Goal: Task Accomplishment & Management: Complete application form

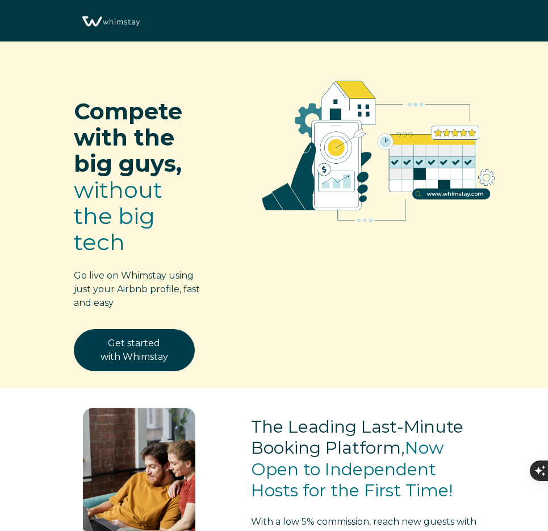
select select "US"
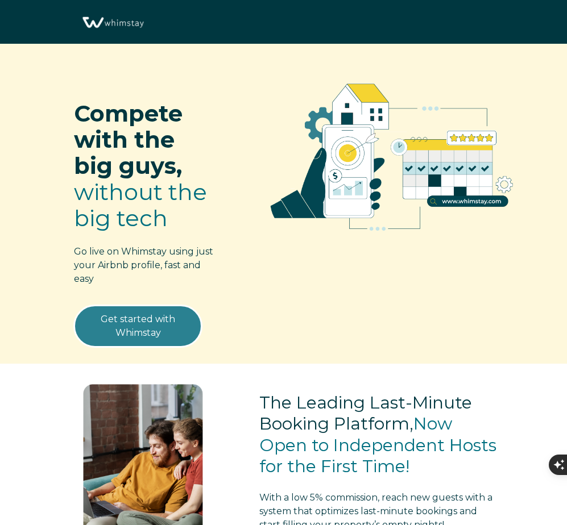
click at [115, 336] on link "Get started with Whimstay" at bounding box center [138, 326] width 128 height 42
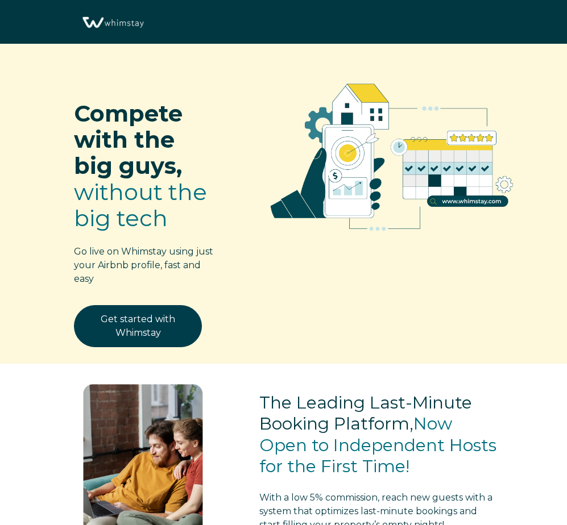
scroll to position [1373, 0]
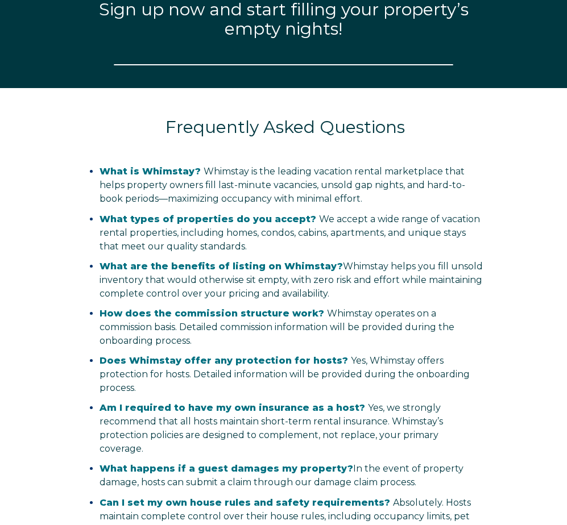
select select "US"
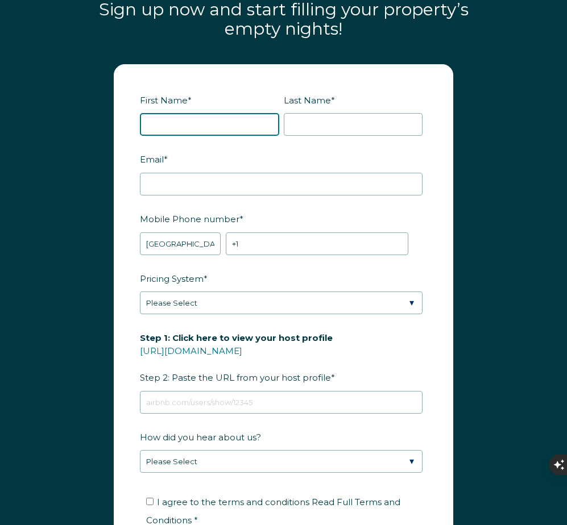
click at [185, 116] on input "First Name *" at bounding box center [209, 124] width 139 height 23
type input "[PERSON_NAME]"
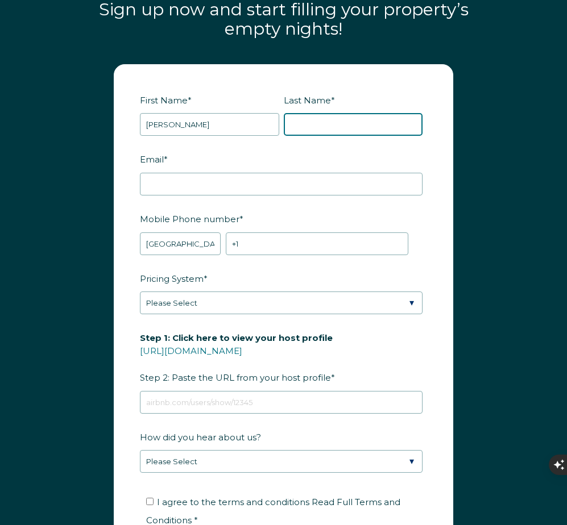
type input "[PERSON_NAME]"
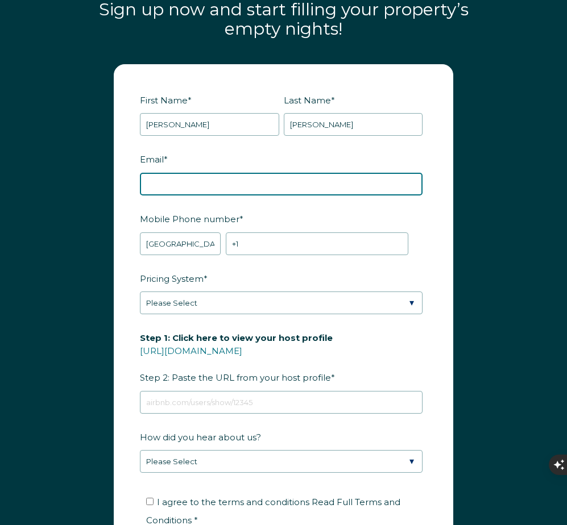
type input "[EMAIL_ADDRESS][DOMAIN_NAME]"
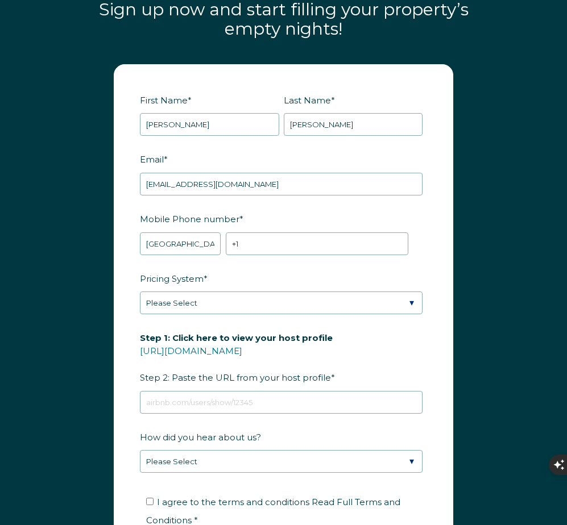
click at [299, 230] on div "Mobile Phone number * * [GEOGRAPHIC_DATA] (‫[GEOGRAPHIC_DATA]‬‎) [GEOGRAPHIC_DA…" at bounding box center [283, 232] width 287 height 46
click at [298, 245] on input "+1" at bounding box center [317, 243] width 182 height 23
type input "[PHONE_NUMBER]"
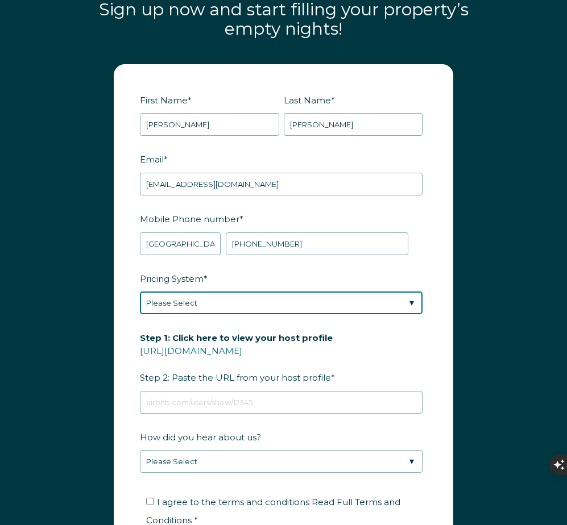
select select "Airbnb Smart Pricing"
click at [140, 292] on select "Please Select Manual Airbnb Smart Pricing PriceLabs Wheelhouse Beyond Pricing 3…" at bounding box center [281, 303] width 282 height 23
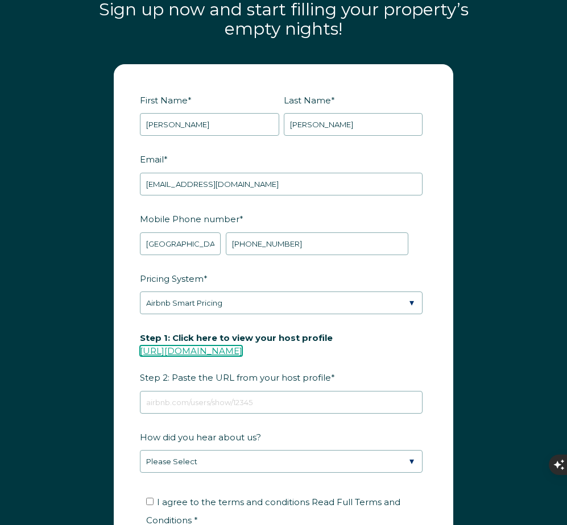
click at [242, 352] on link "[URL][DOMAIN_NAME]" at bounding box center [191, 351] width 102 height 11
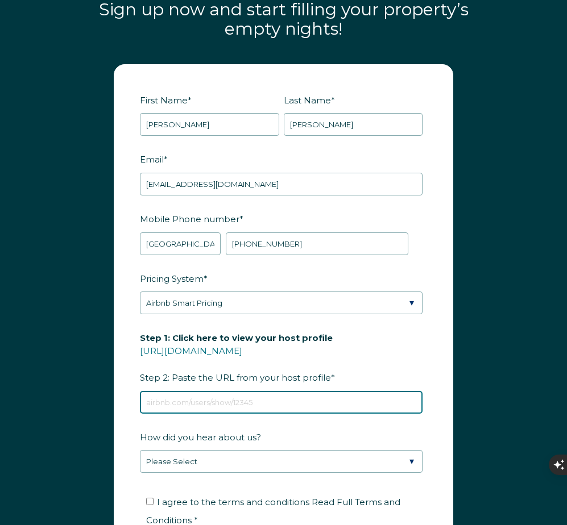
click at [220, 396] on input "Step 1: Click here to view your host profile [URL][DOMAIN_NAME] Step 2: Paste t…" at bounding box center [281, 402] width 282 height 23
paste input "[URL][DOMAIN_NAME]"
type input "[URL][DOMAIN_NAME]"
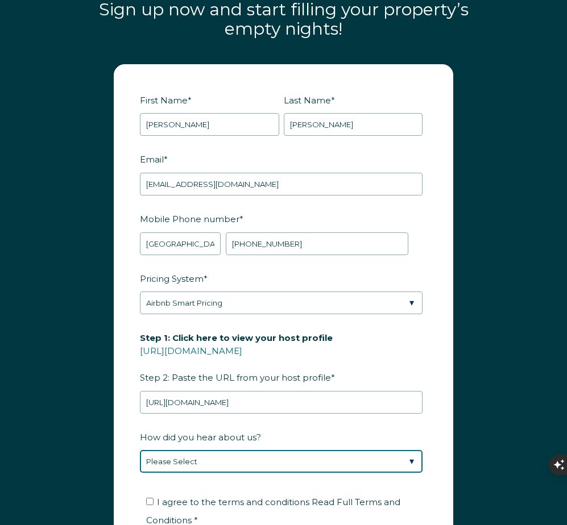
select select "Referral from a Friend"
click at [140, 450] on select "Please Select Discovered Whimstay at an event or conference Found Whimstay thro…" at bounding box center [281, 461] width 282 height 23
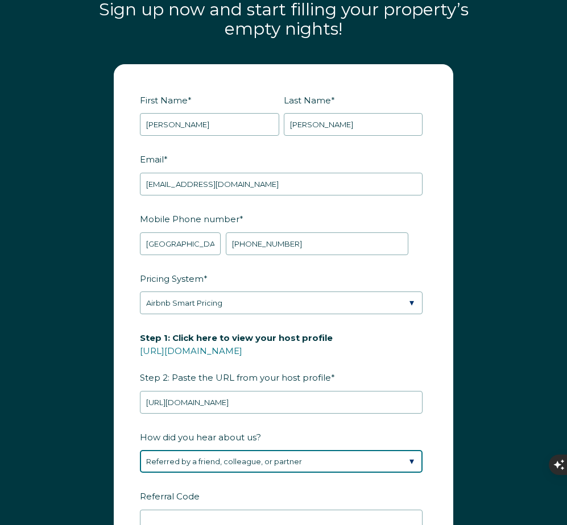
click at [320, 496] on div "How did you hear about us? Please Select Discovered Whimstay at an event or con…" at bounding box center [283, 479] width 287 height 105
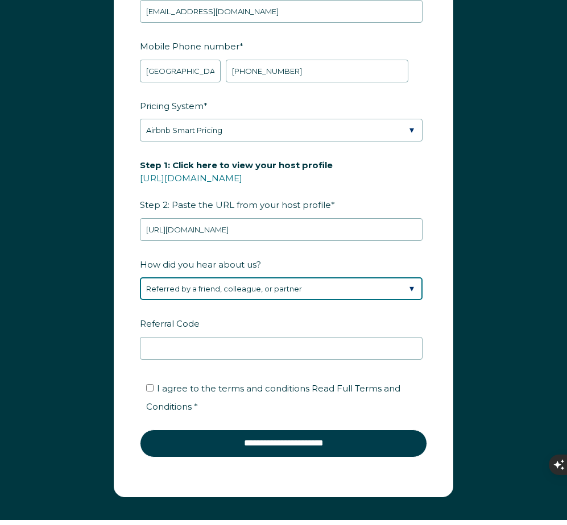
scroll to position [1577, 0]
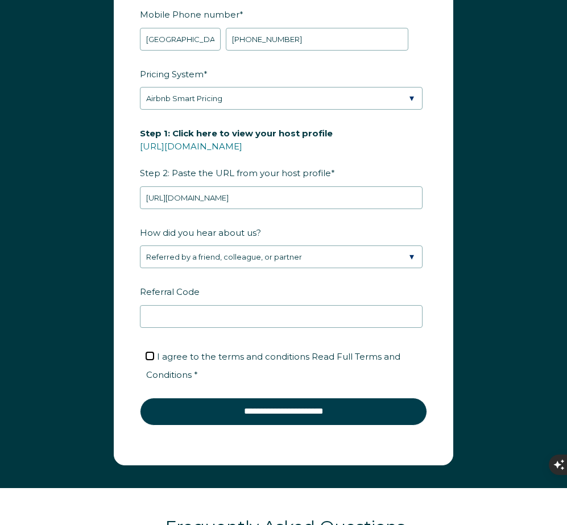
click at [152, 357] on input "I agree to the terms and conditions Read Full Terms and Conditions *" at bounding box center [149, 355] width 7 height 7
checkbox input "true"
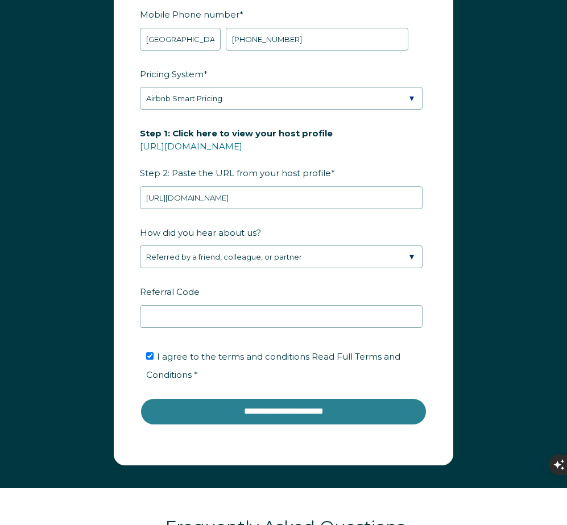
click at [329, 410] on input "**********" at bounding box center [283, 411] width 287 height 27
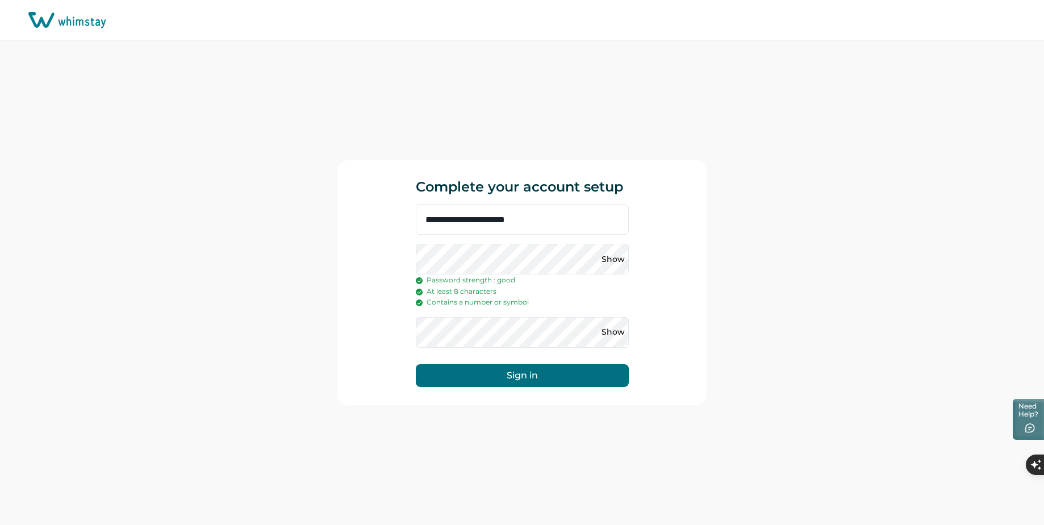
drag, startPoint x: 584, startPoint y: 378, endPoint x: 591, endPoint y: 379, distance: 6.9
click at [584, 378] on button "Sign in" at bounding box center [522, 375] width 213 height 23
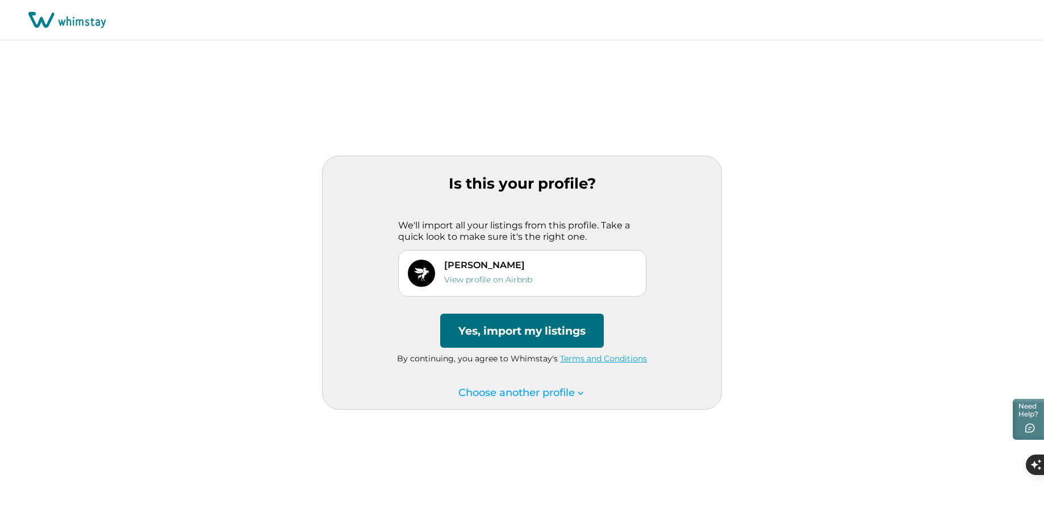
click at [540, 338] on button "Yes, import my listings" at bounding box center [522, 331] width 164 height 34
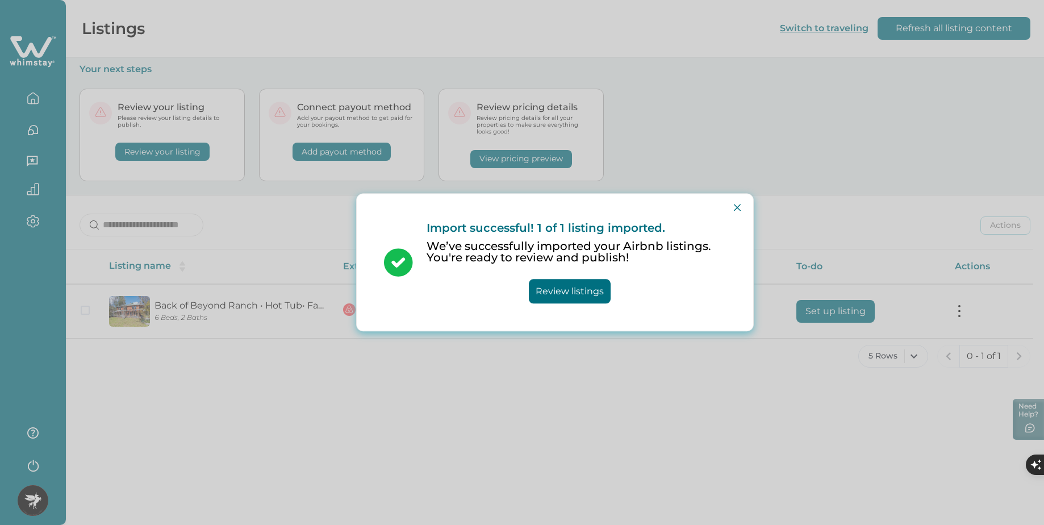
click at [547, 292] on button "Review listings" at bounding box center [570, 292] width 82 height 24
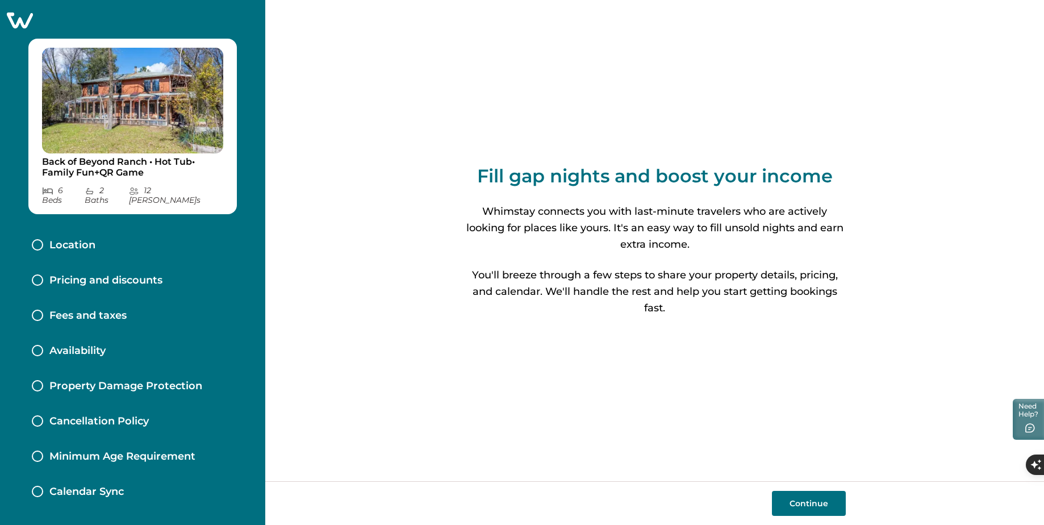
click at [804, 499] on button "Continue" at bounding box center [809, 503] width 74 height 25
